Goal: Transaction & Acquisition: Purchase product/service

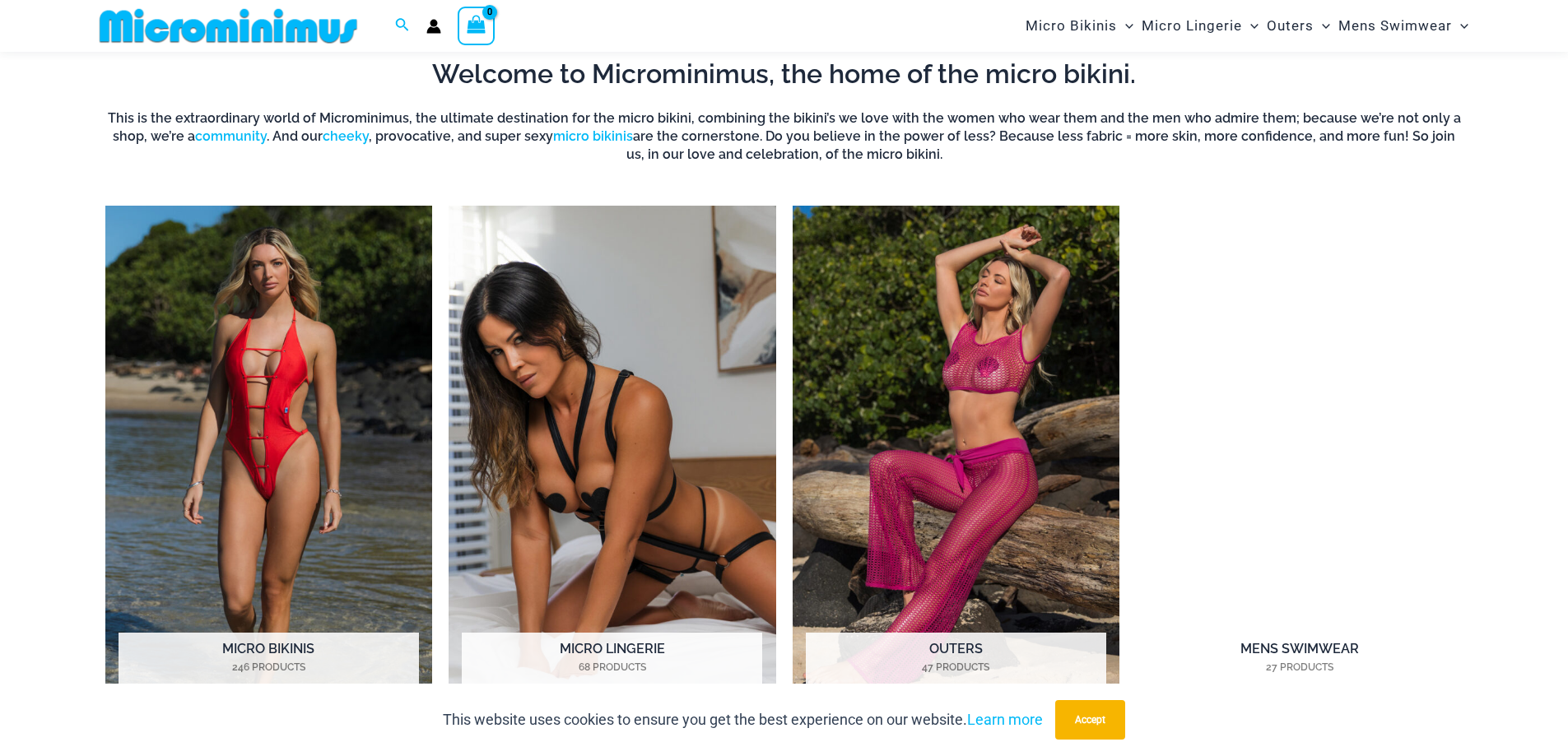
scroll to position [1304, 0]
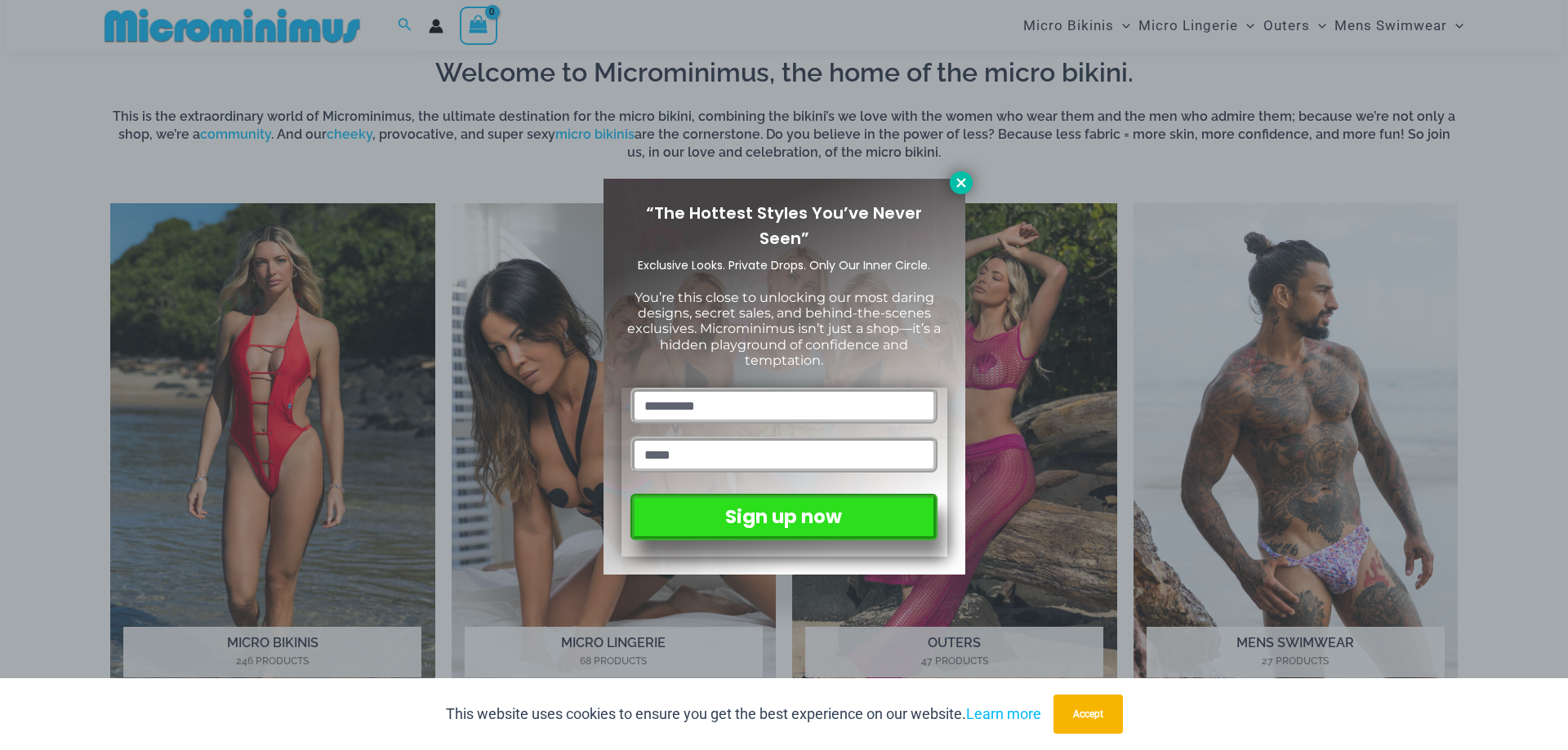
click at [968, 180] on icon at bounding box center [961, 183] width 15 height 15
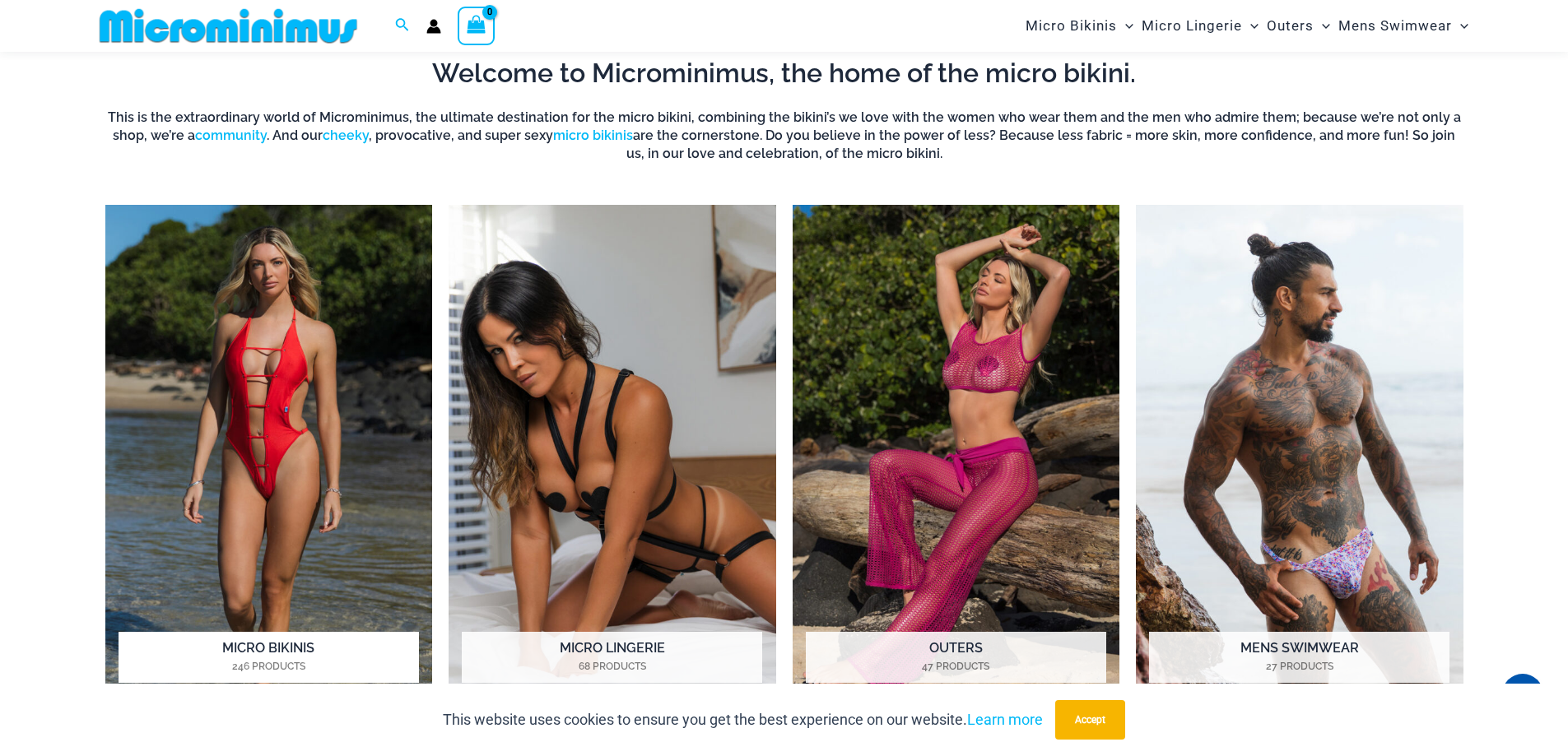
click at [375, 411] on img "Visit product category Micro Bikinis" at bounding box center [269, 456] width 327 height 503
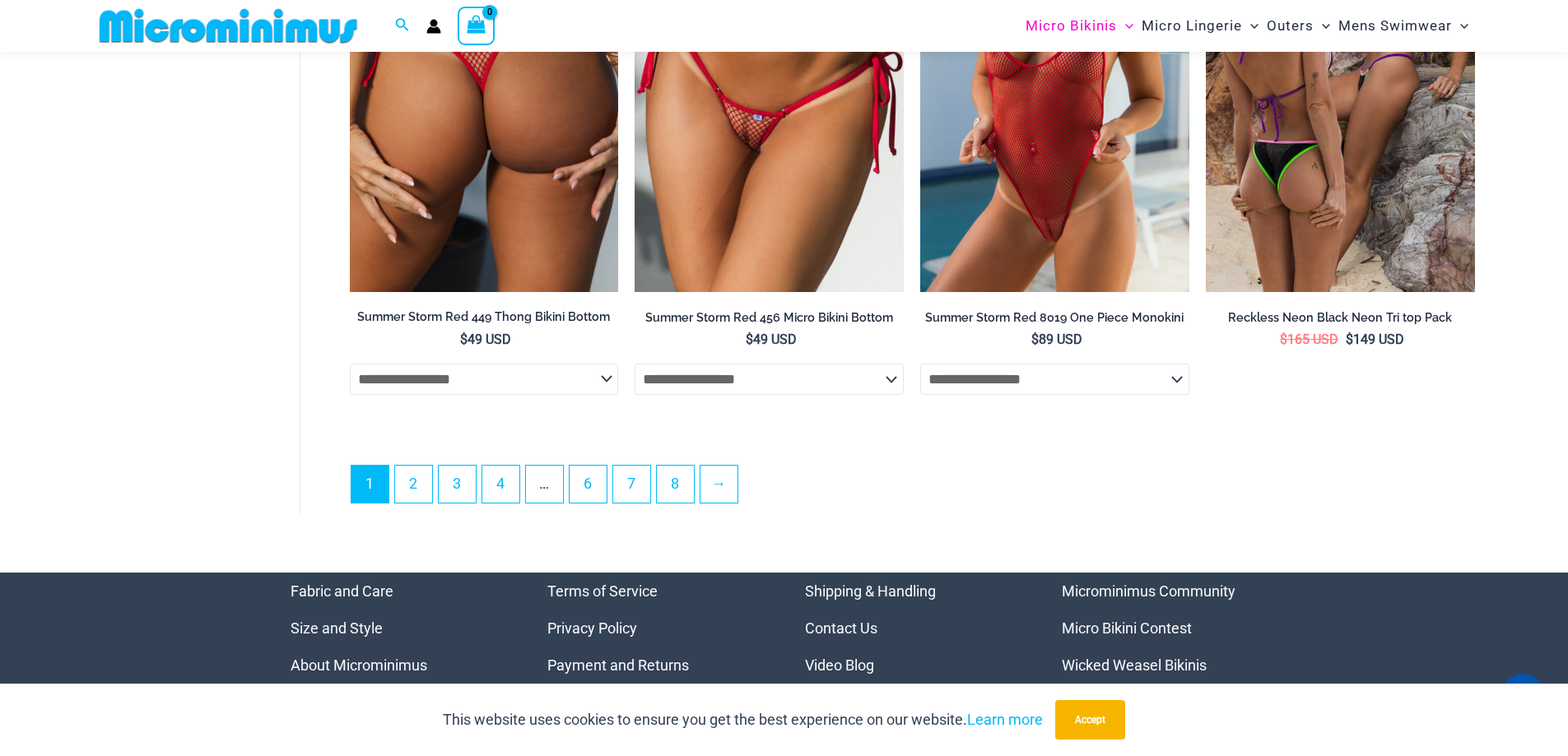
scroll to position [4593, 0]
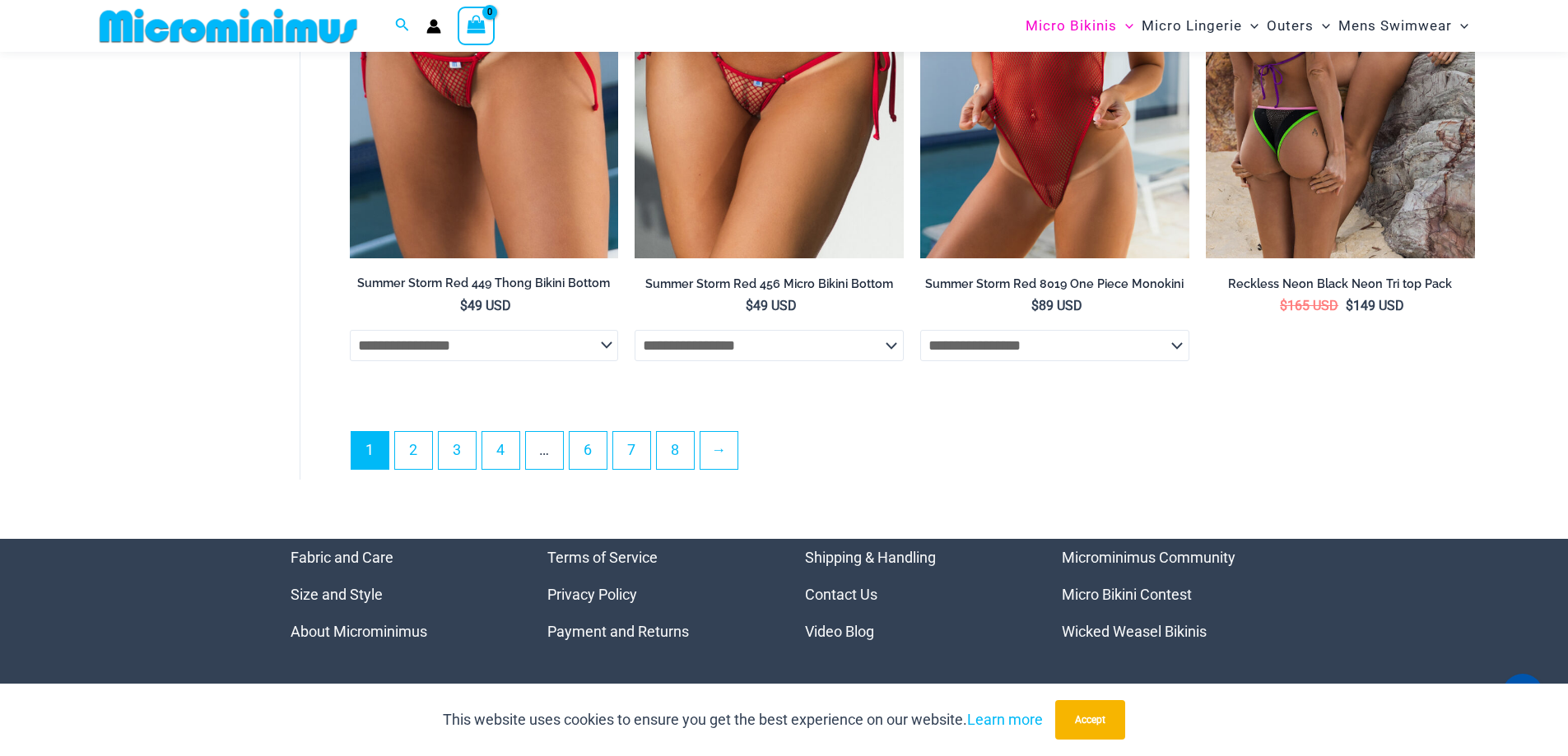
click at [391, 457] on ul "1 2 3 4 … 6 7 8 →" at bounding box center [912, 455] width 1124 height 48
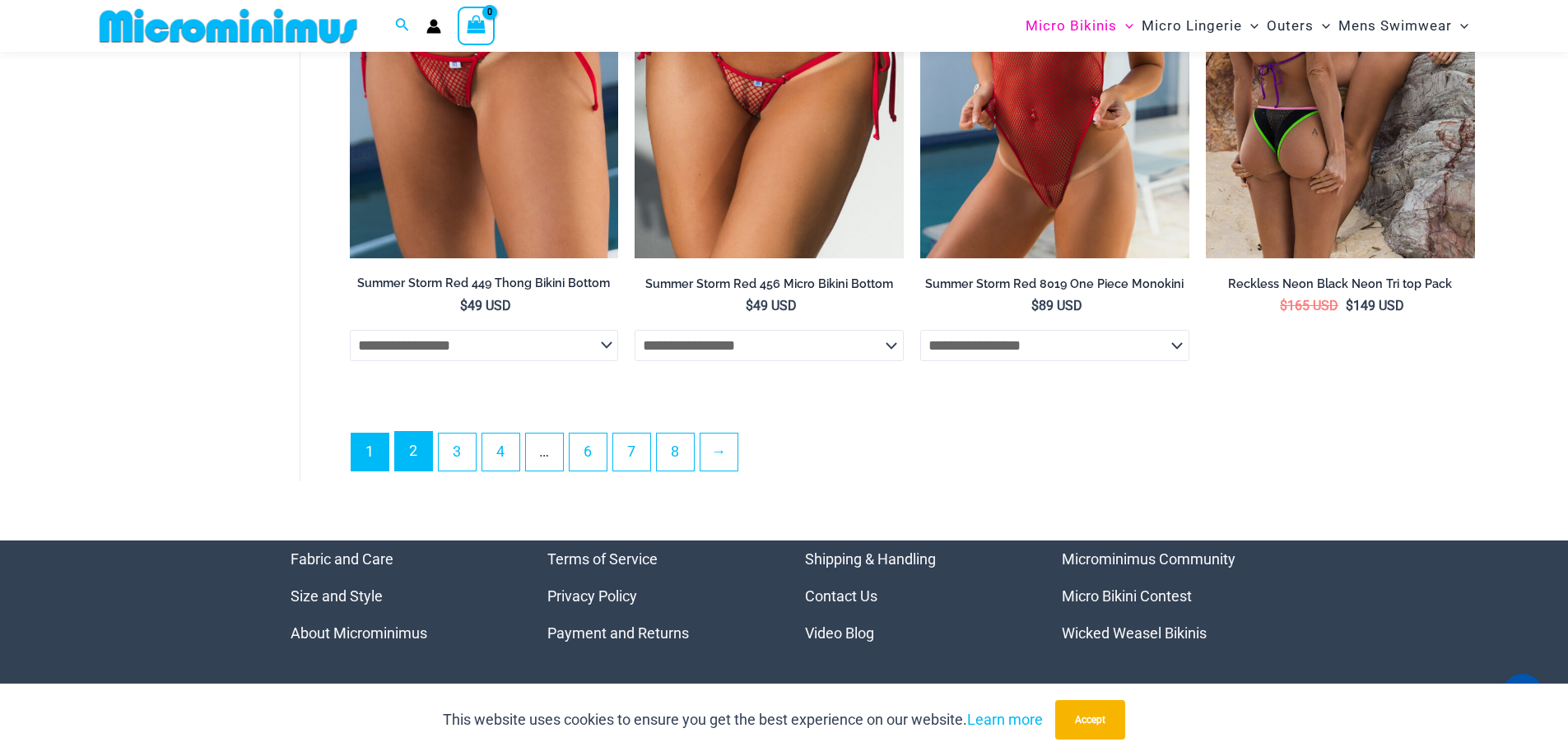
click at [399, 453] on link "2" at bounding box center [413, 452] width 37 height 38
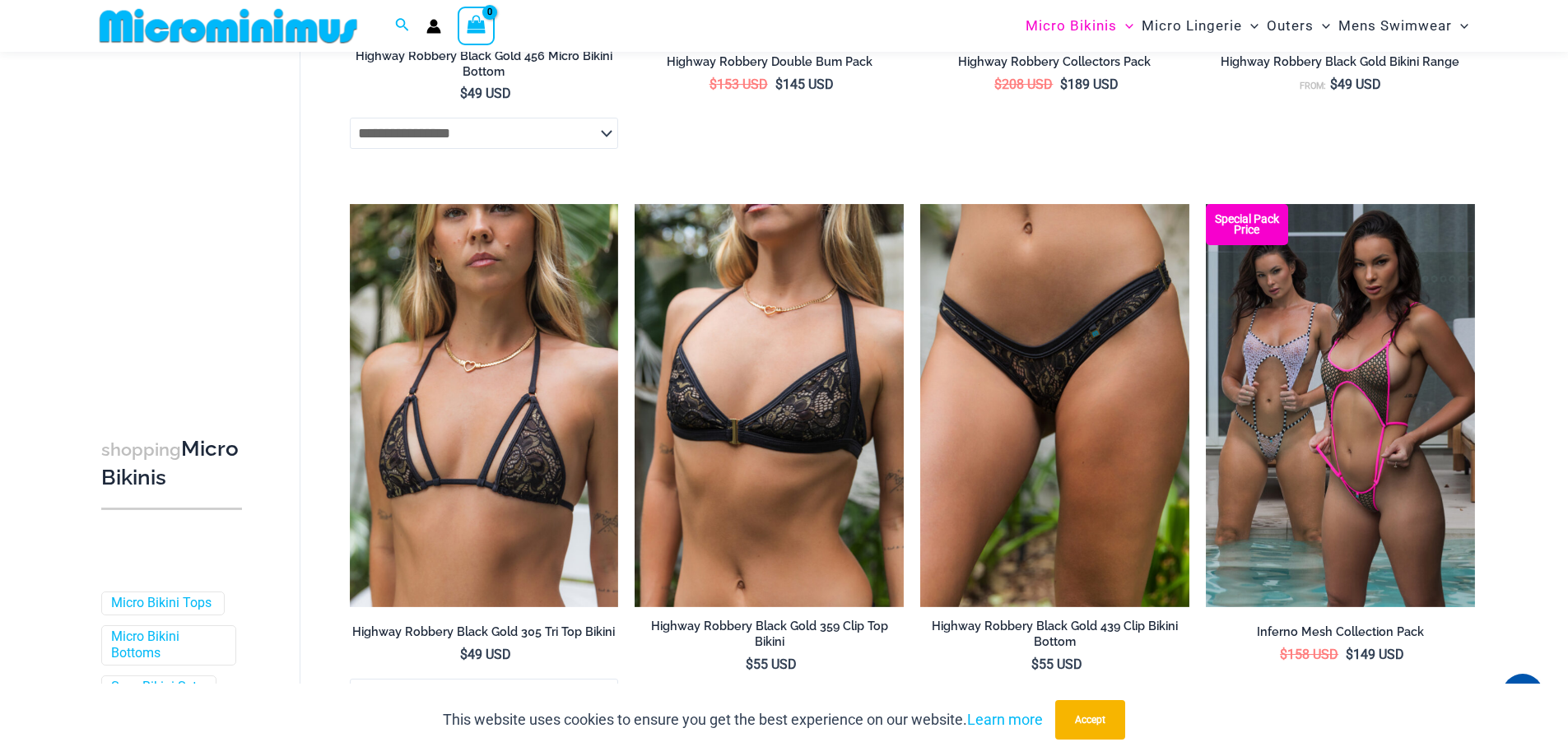
scroll to position [4264, 0]
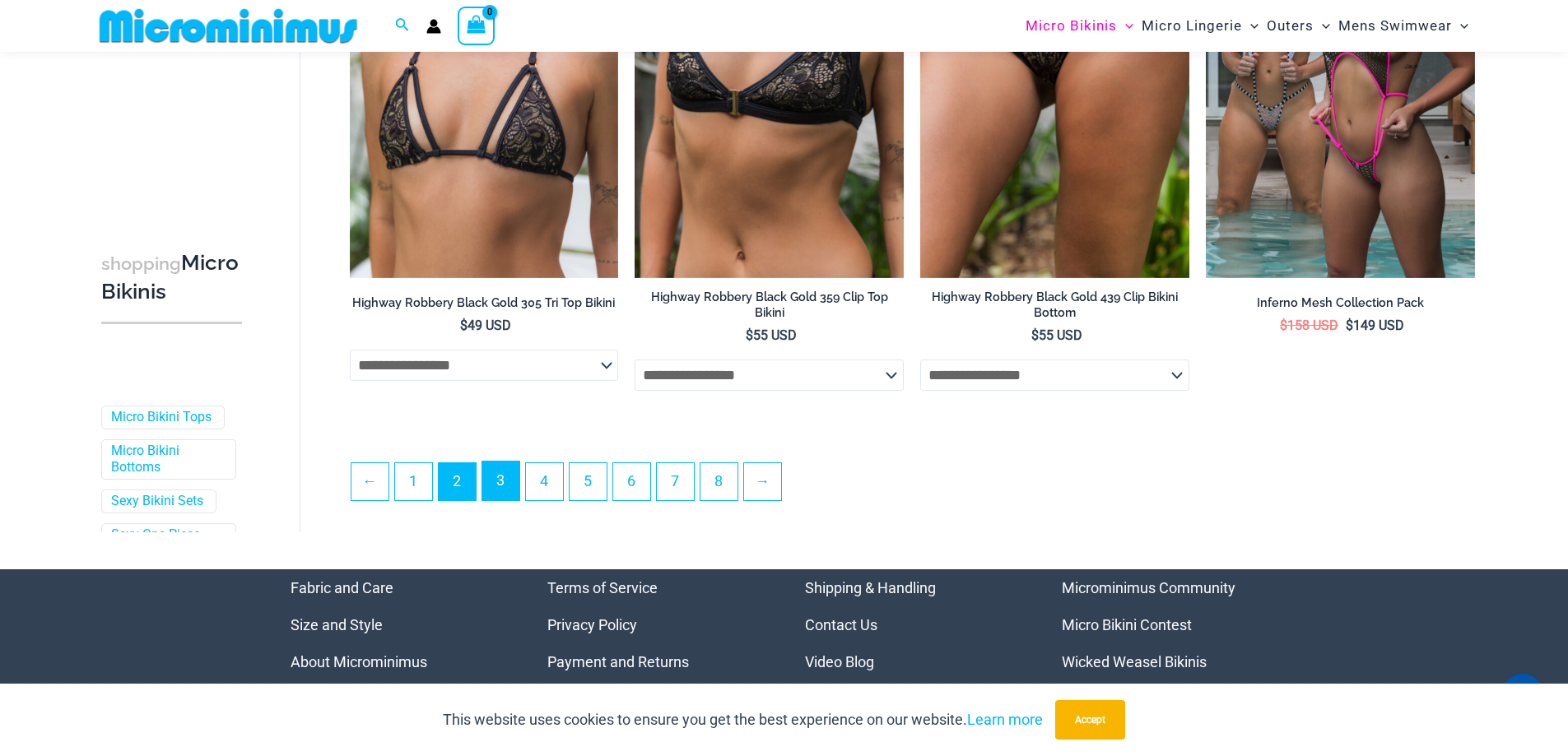
click at [502, 486] on link "3" at bounding box center [500, 481] width 37 height 38
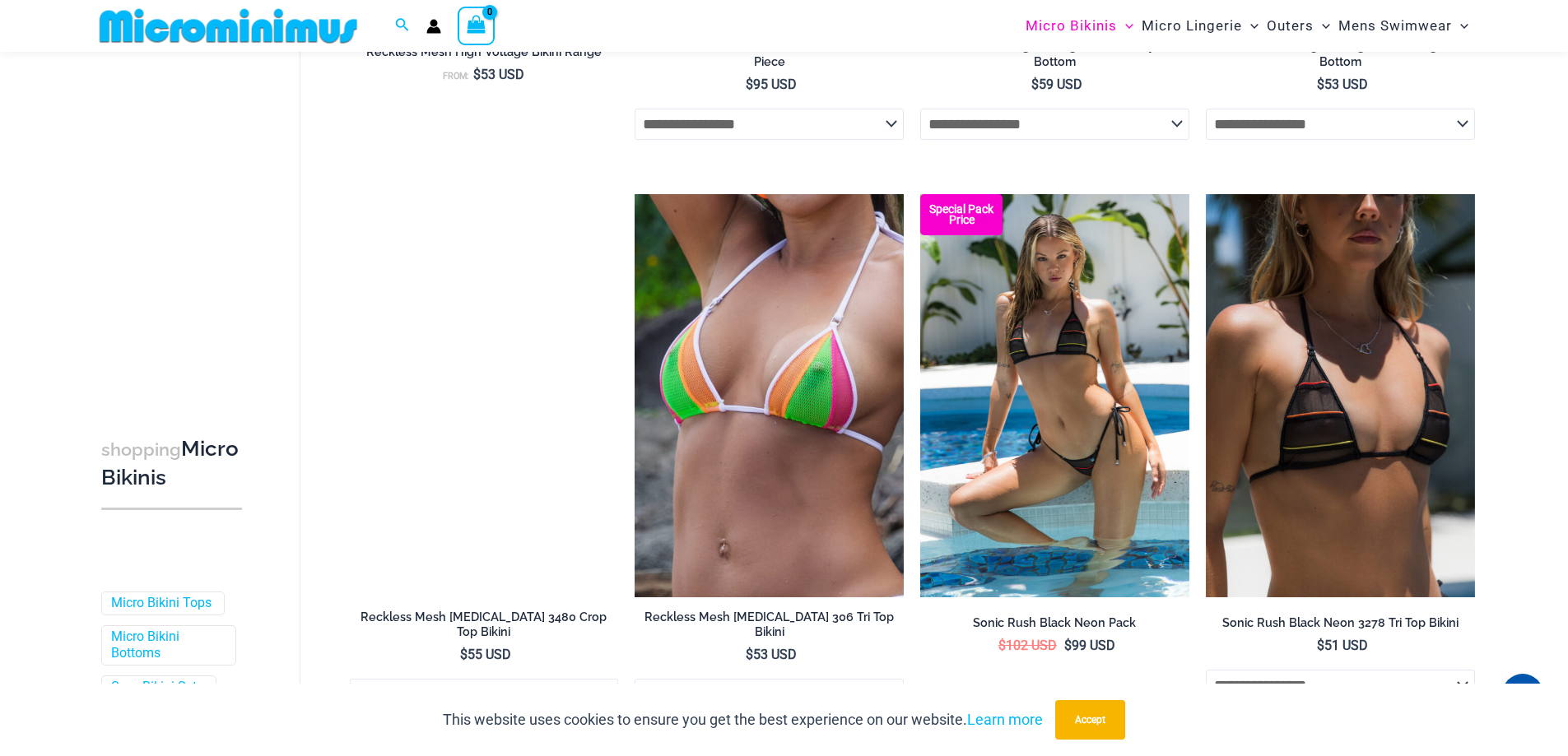
scroll to position [4440, 0]
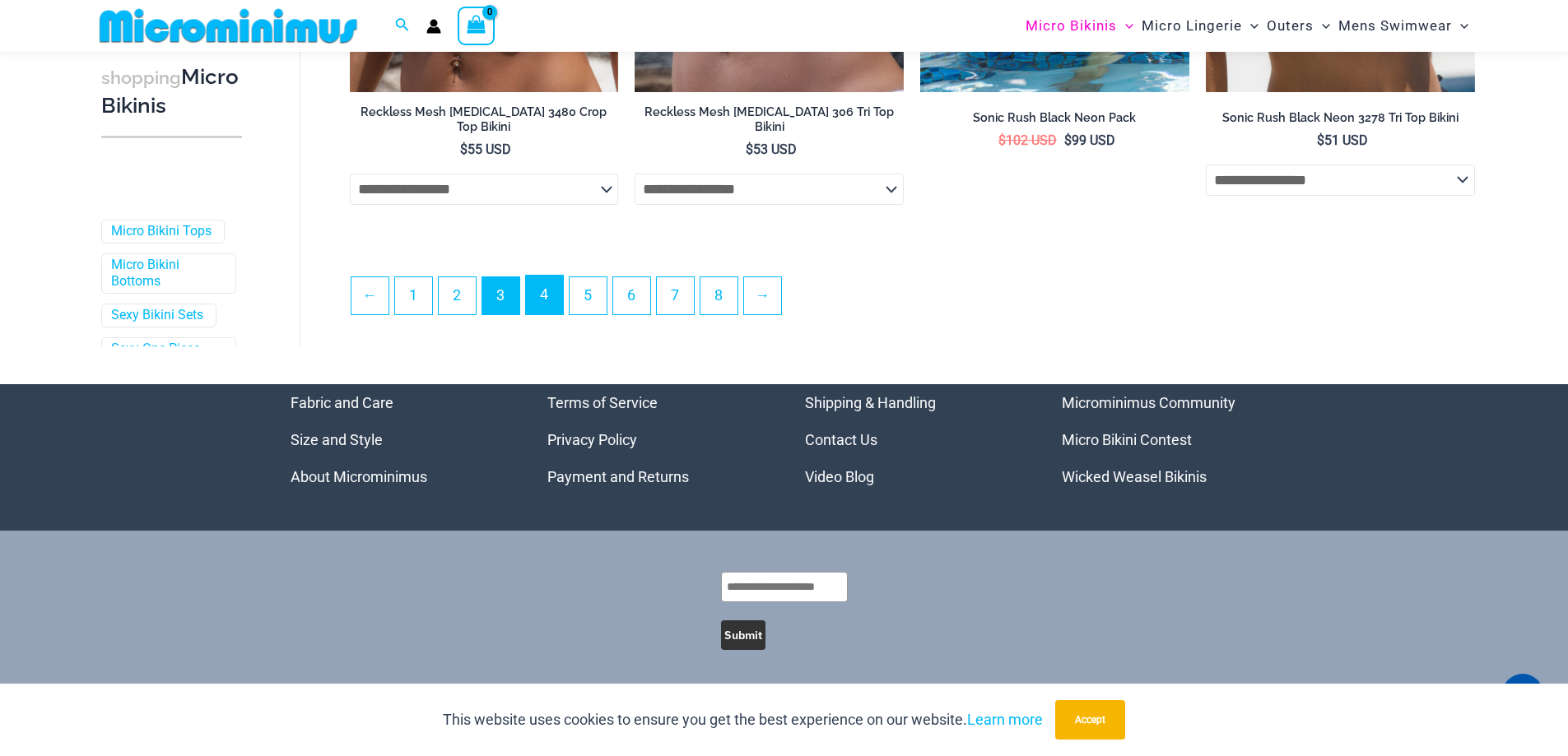
click at [539, 299] on link "4" at bounding box center [544, 295] width 37 height 38
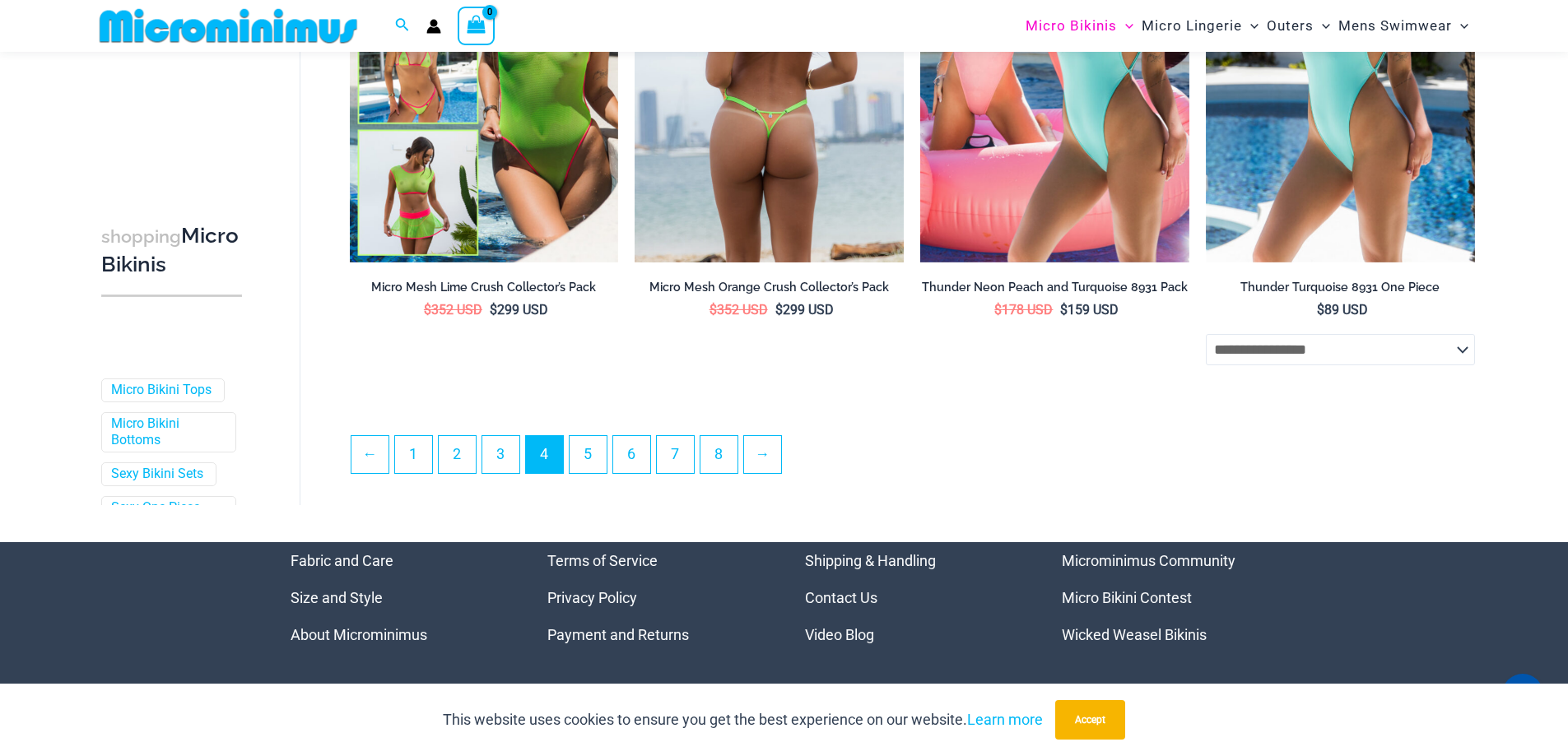
scroll to position [4264, 0]
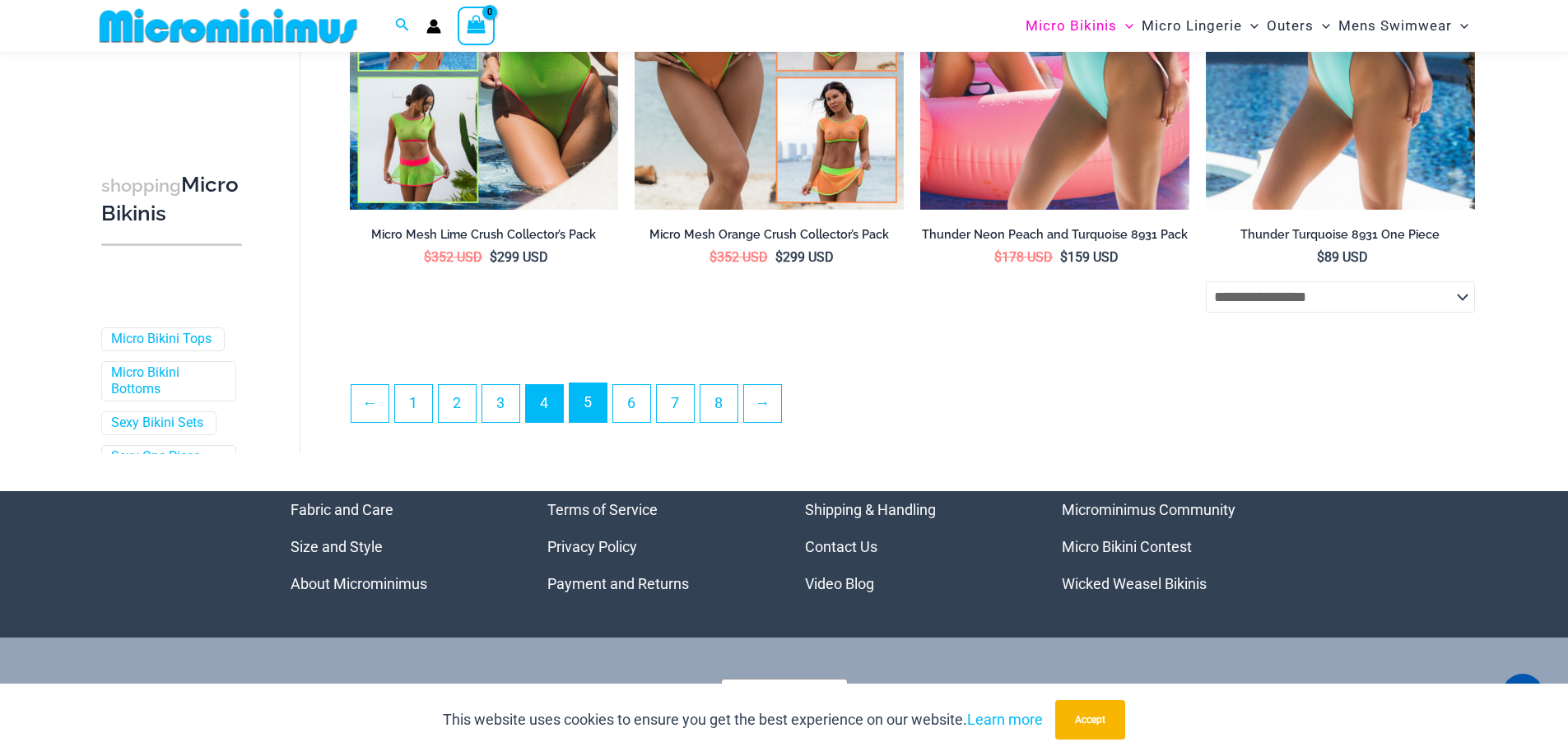
click at [585, 404] on link "5" at bounding box center [588, 402] width 37 height 38
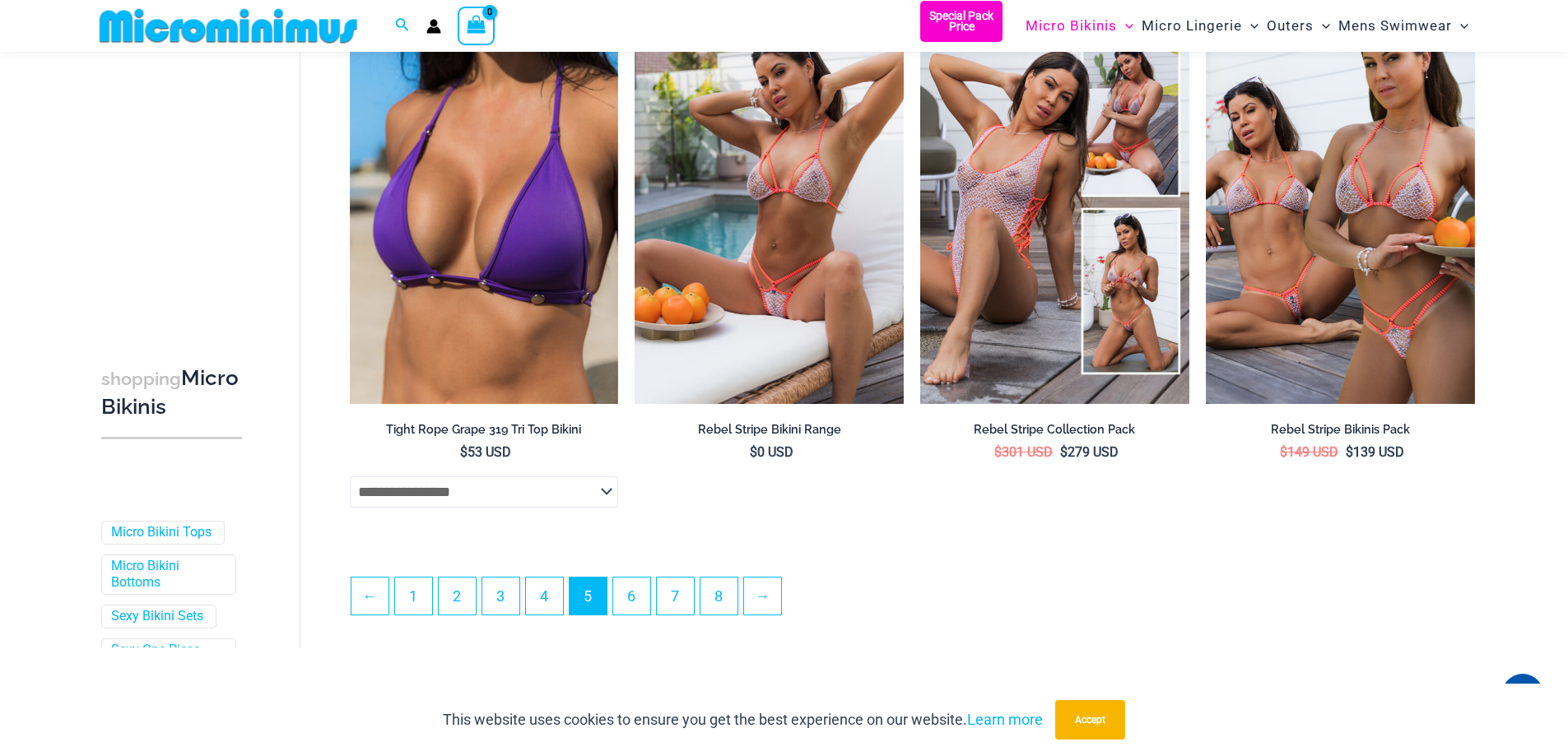
scroll to position [4264, 0]
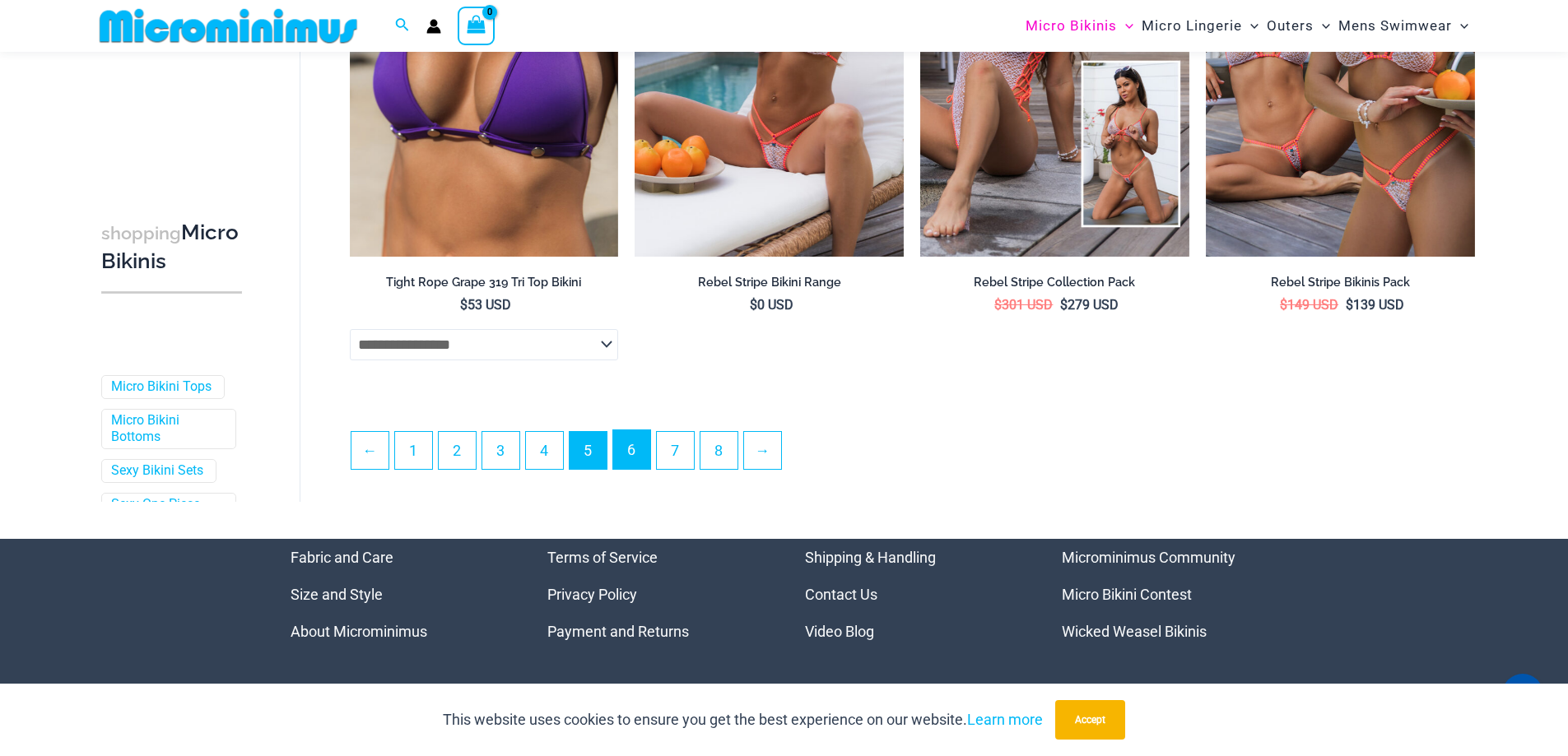
click at [643, 438] on link "6" at bounding box center [632, 450] width 37 height 38
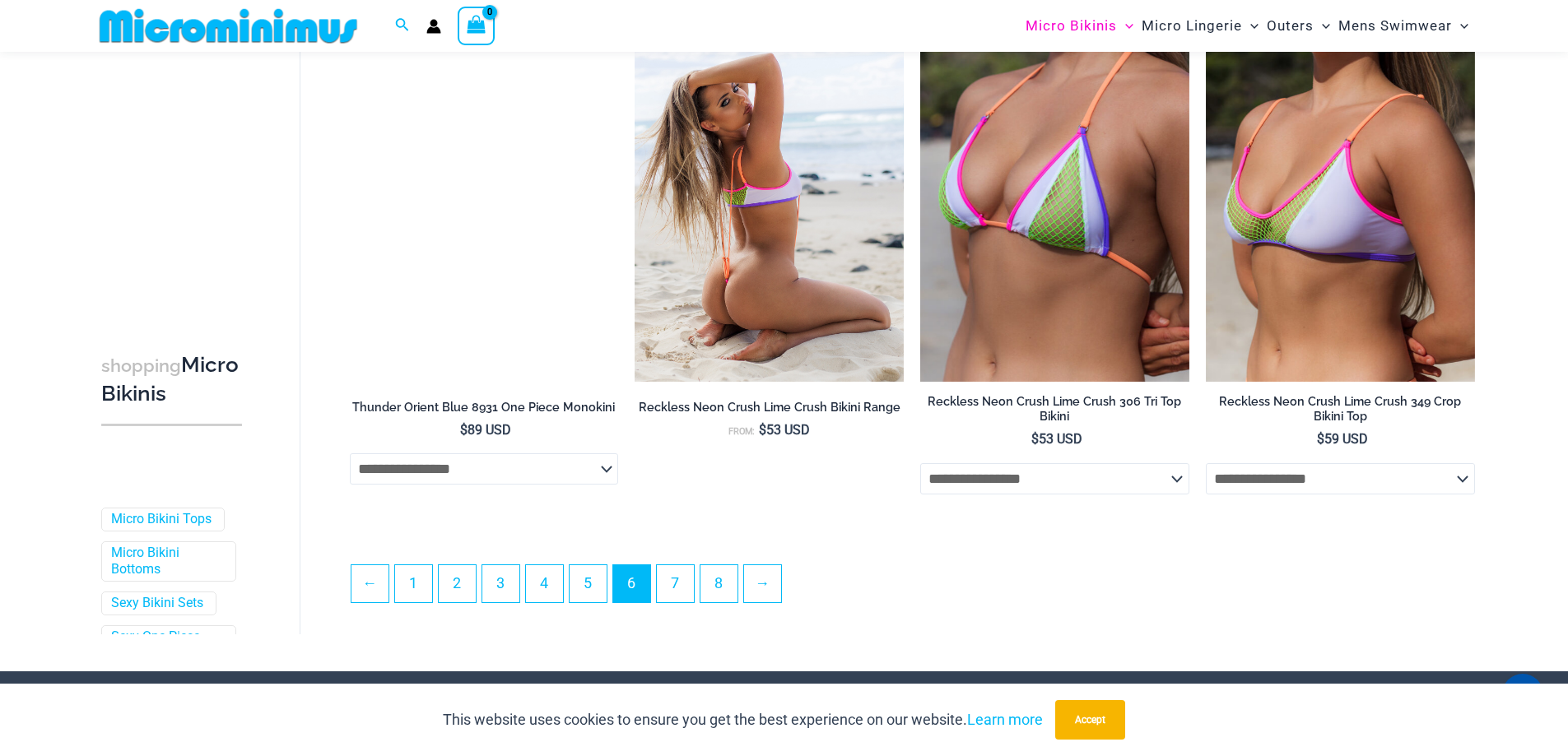
scroll to position [4263, 0]
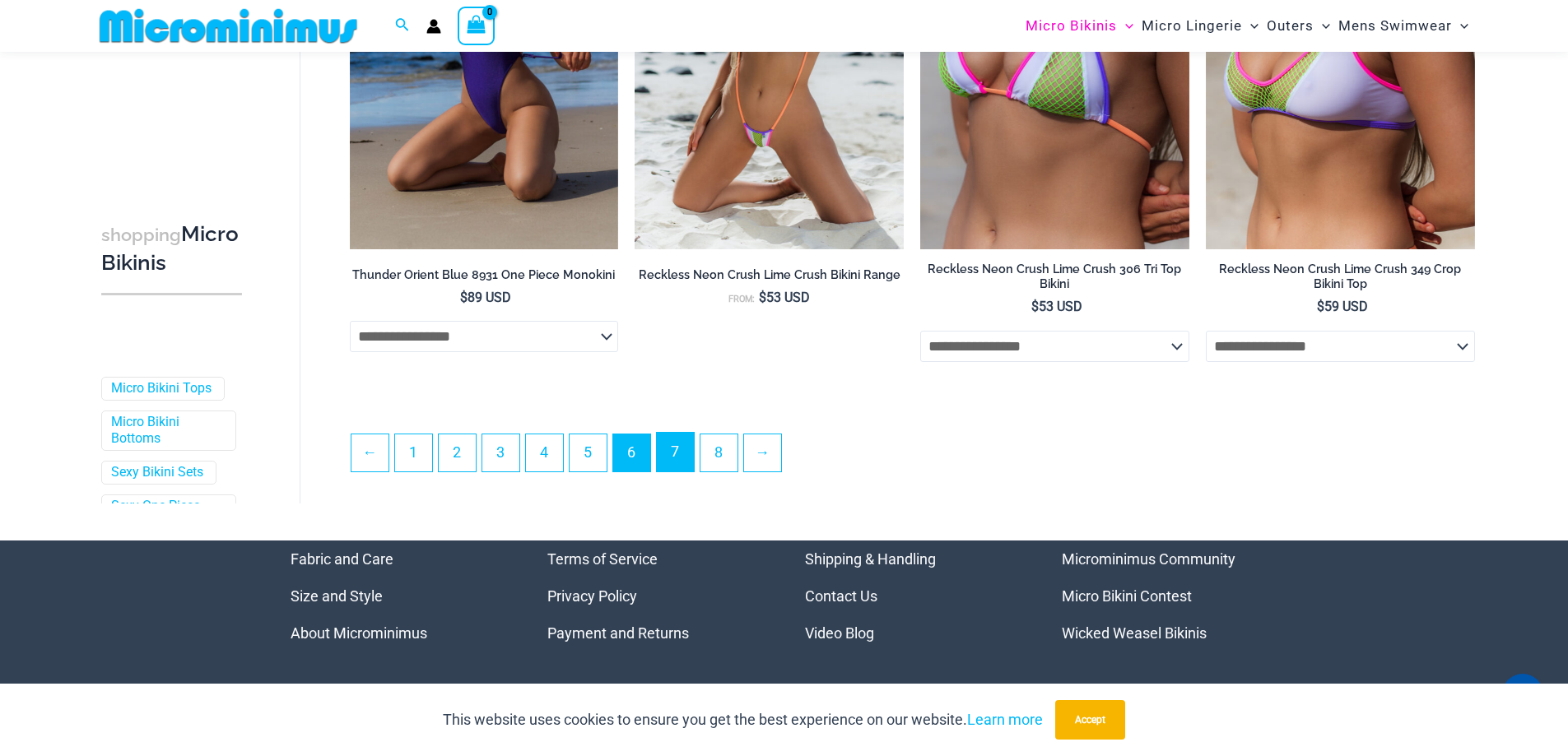
click at [687, 450] on link "7" at bounding box center [675, 452] width 37 height 38
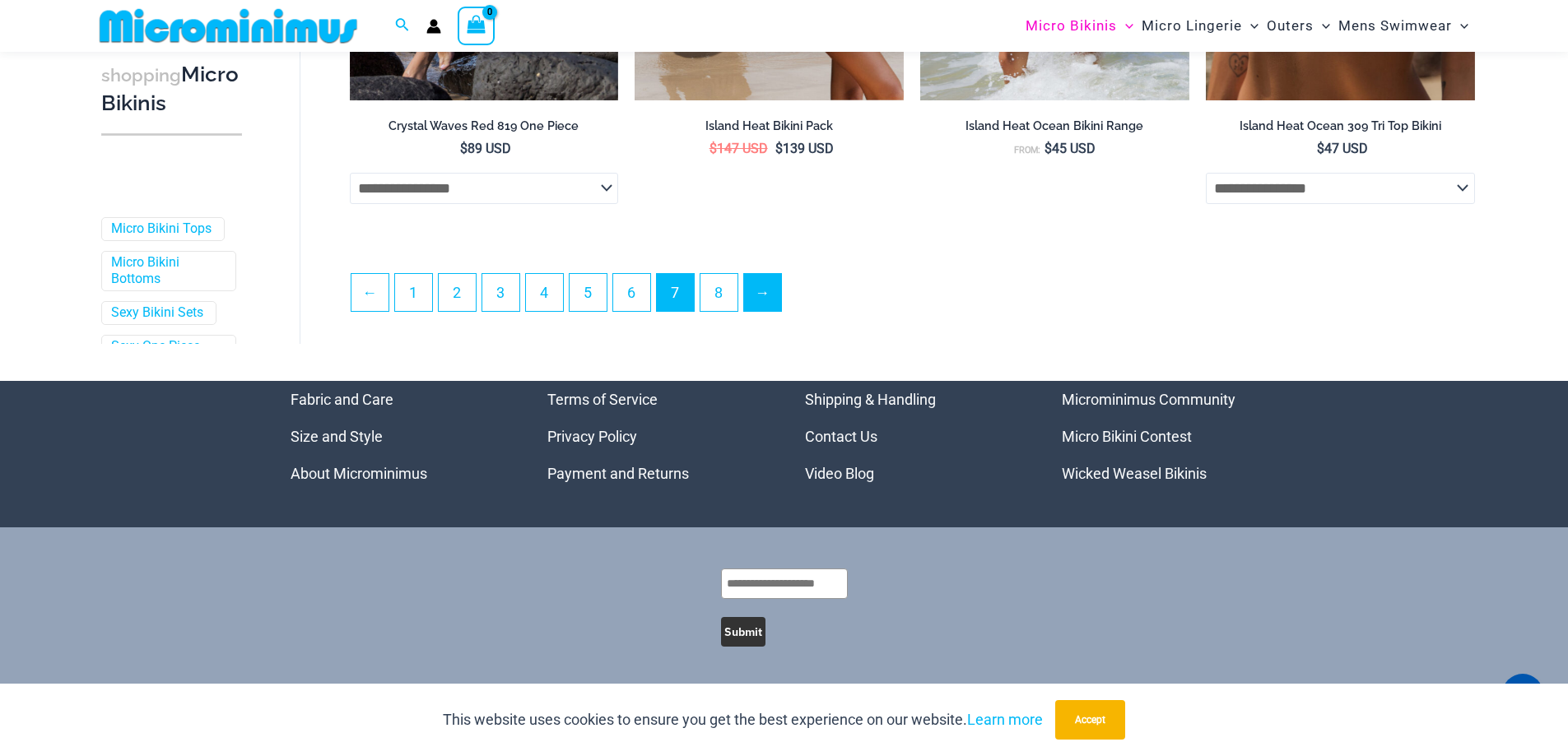
scroll to position [4431, 0]
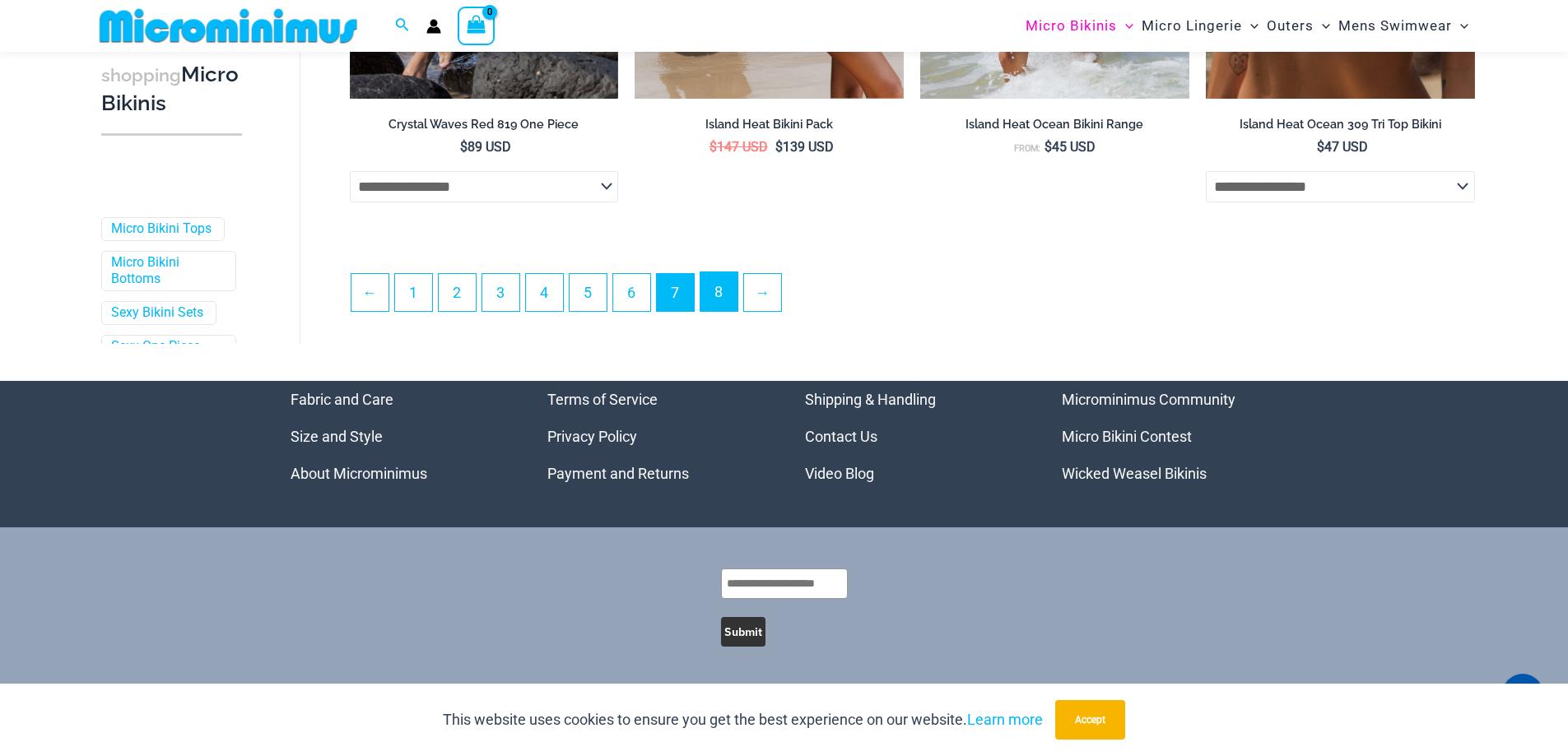
click at [730, 284] on link "8" at bounding box center [719, 292] width 37 height 38
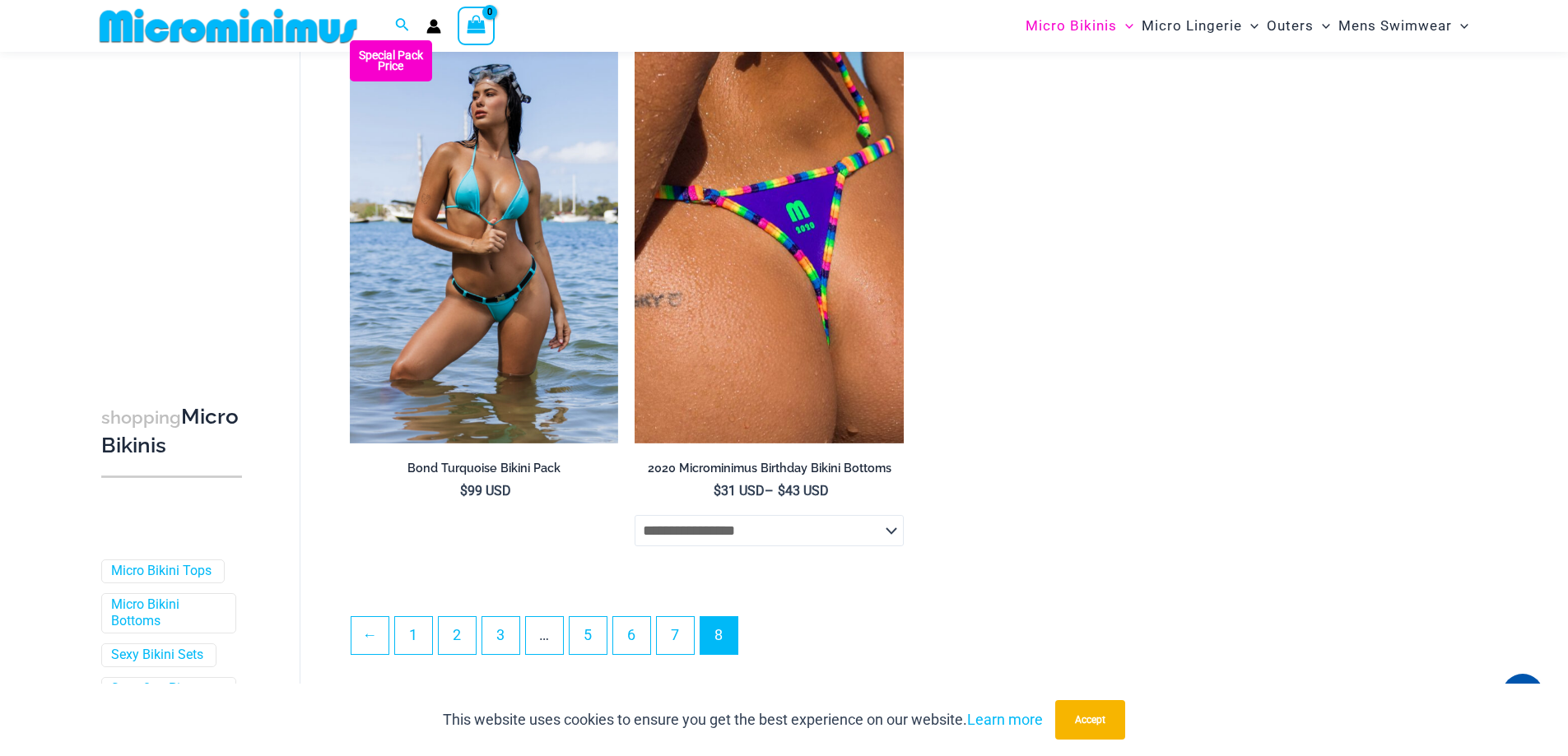
scroll to position [2618, 0]
